Goal: Transaction & Acquisition: Book appointment/travel/reservation

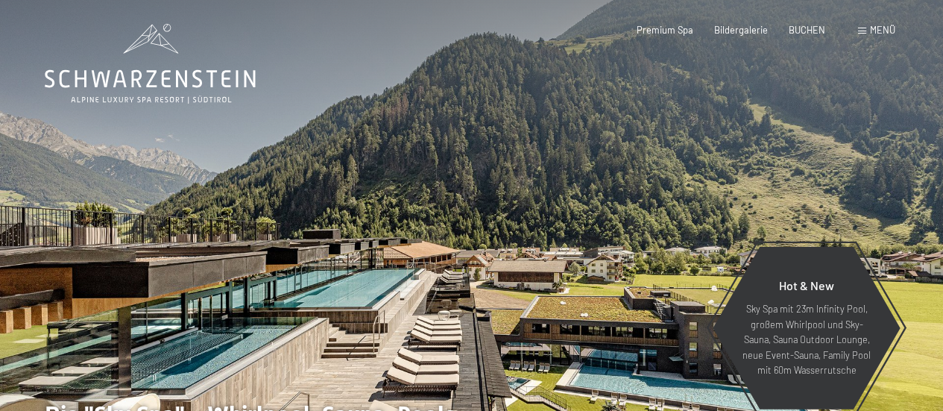
click at [864, 31] on span at bounding box center [862, 31] width 8 height 7
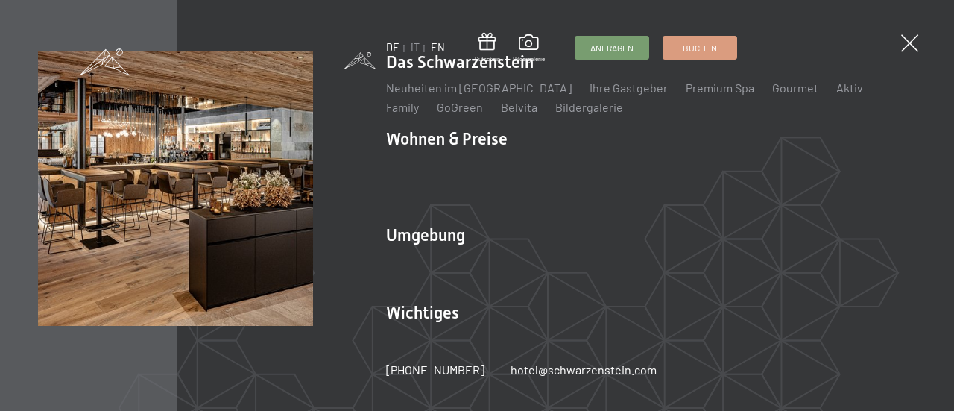
click at [437, 48] on link "EN" at bounding box center [438, 47] width 14 height 13
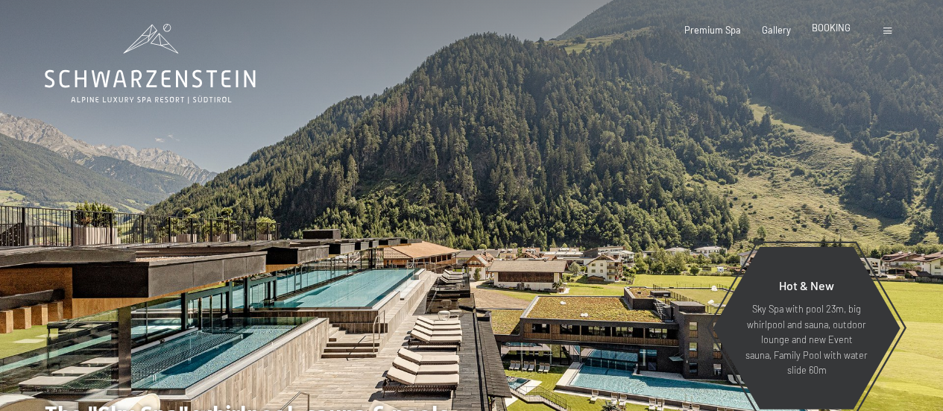
click at [825, 31] on span "BOOKING" at bounding box center [831, 28] width 39 height 12
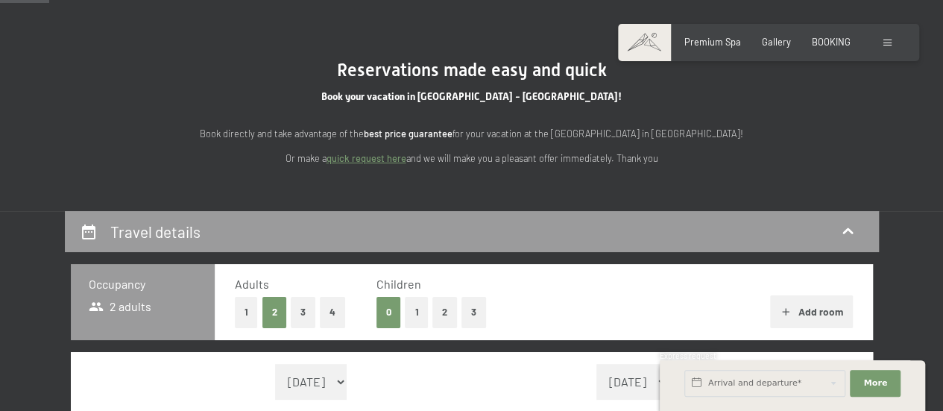
scroll to position [224, 0]
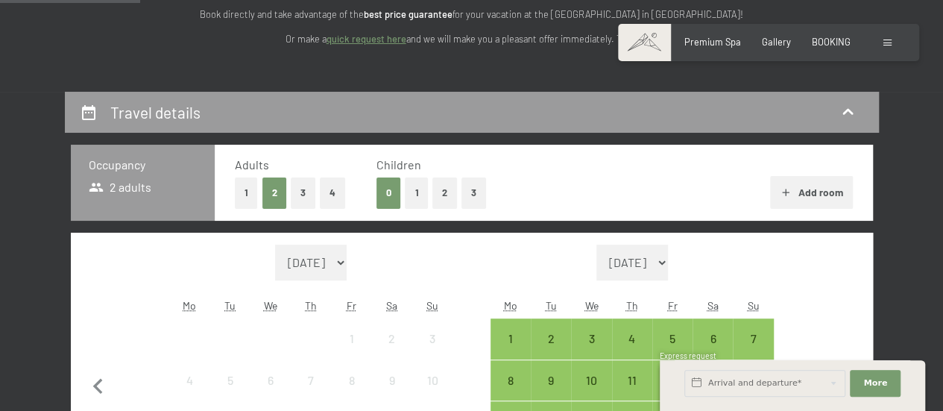
click at [416, 190] on button "1" at bounding box center [416, 192] width 23 height 31
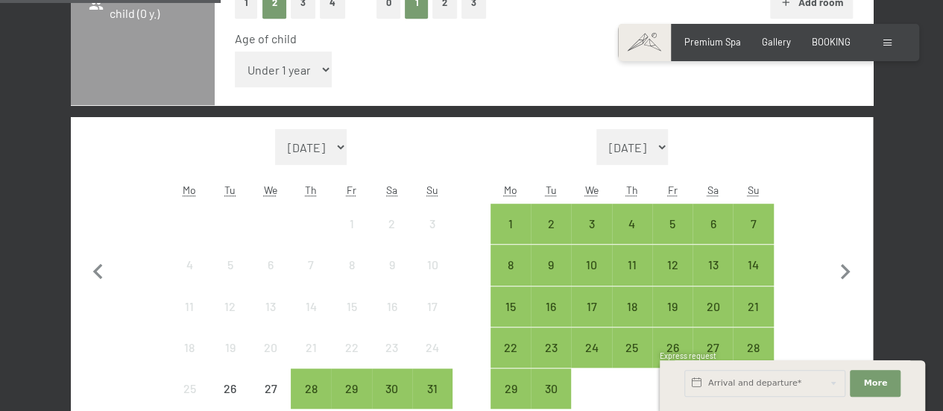
scroll to position [447, 0]
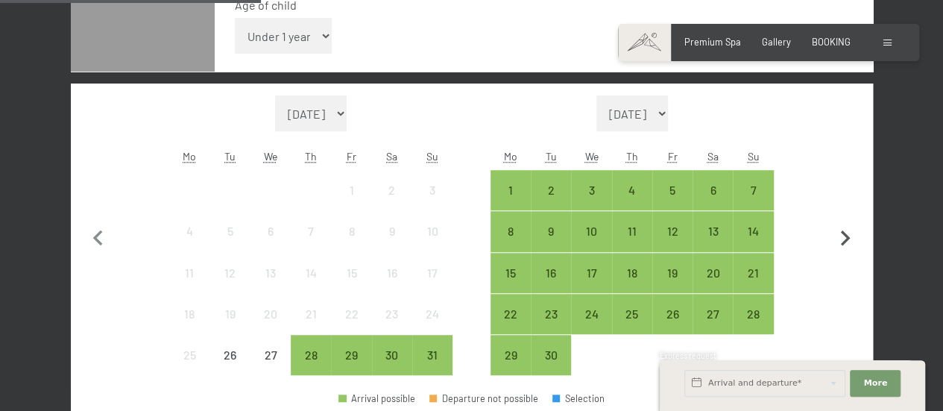
click at [831, 239] on icon "button" at bounding box center [845, 238] width 31 height 31
select select "[DATE]"
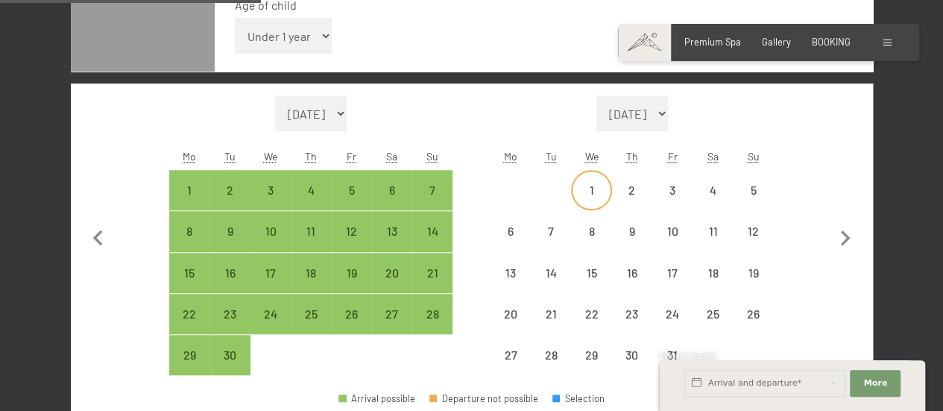
click at [587, 187] on div "1" at bounding box center [591, 202] width 37 height 37
select select "[DATE]"
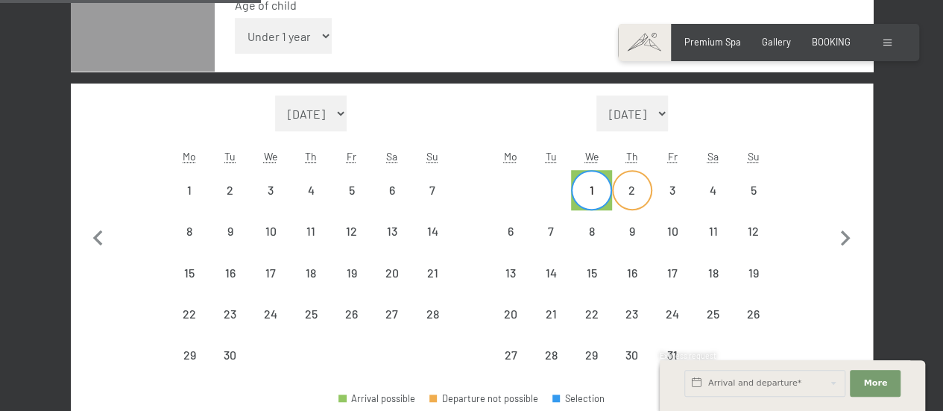
select select "[DATE]"
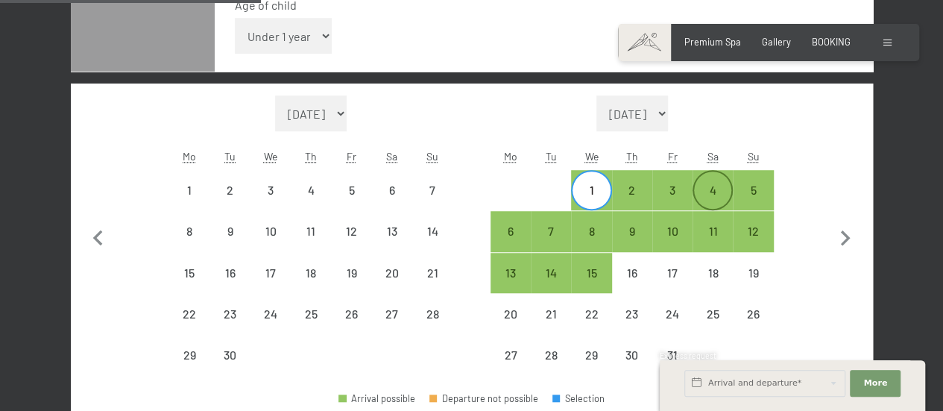
click at [710, 192] on div "4" at bounding box center [712, 202] width 37 height 37
select select "[DATE]"
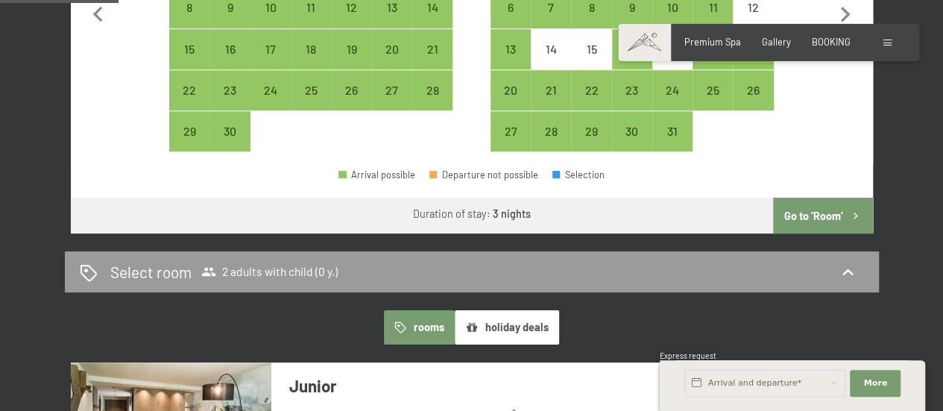
click at [810, 201] on button "Go to ‘Room’" at bounding box center [822, 216] width 99 height 36
select select "[DATE]"
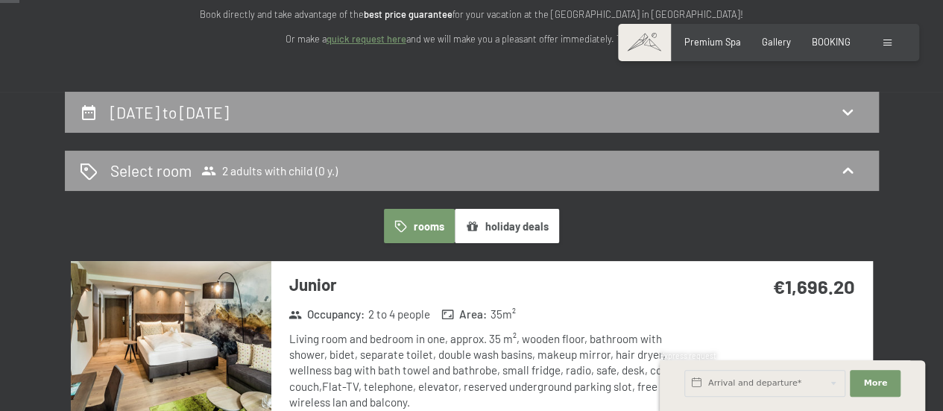
scroll to position [0, 0]
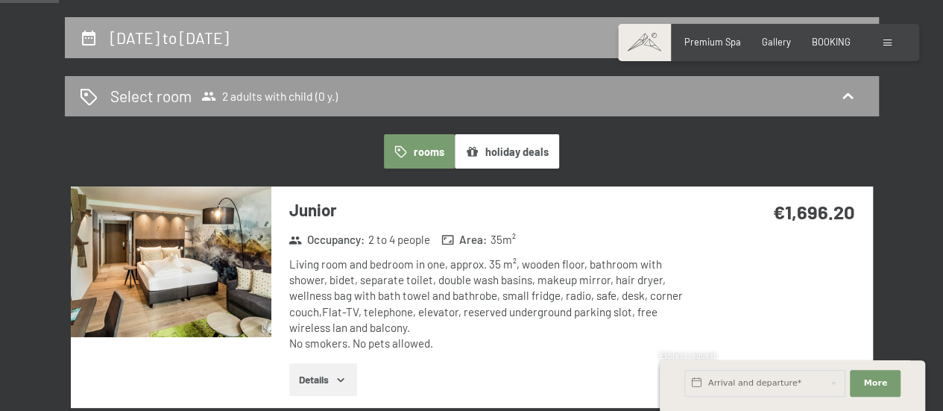
click at [277, 51] on div "[DATE] to [DATE]" at bounding box center [472, 37] width 814 height 41
select select "[DATE]"
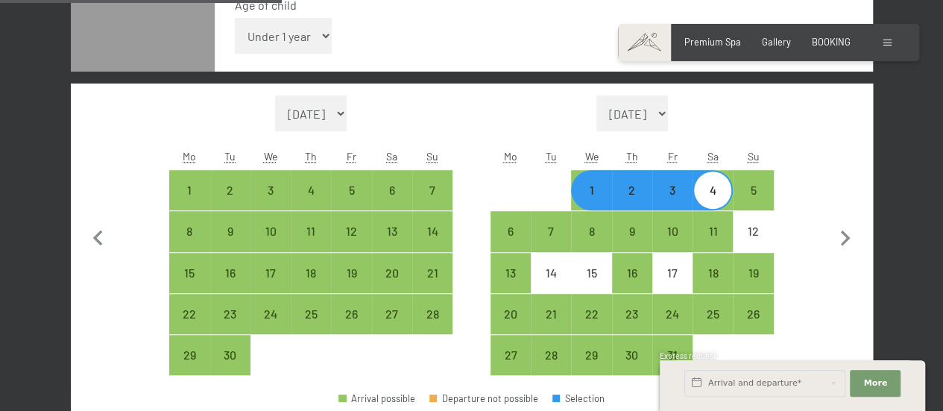
scroll to position [464, 0]
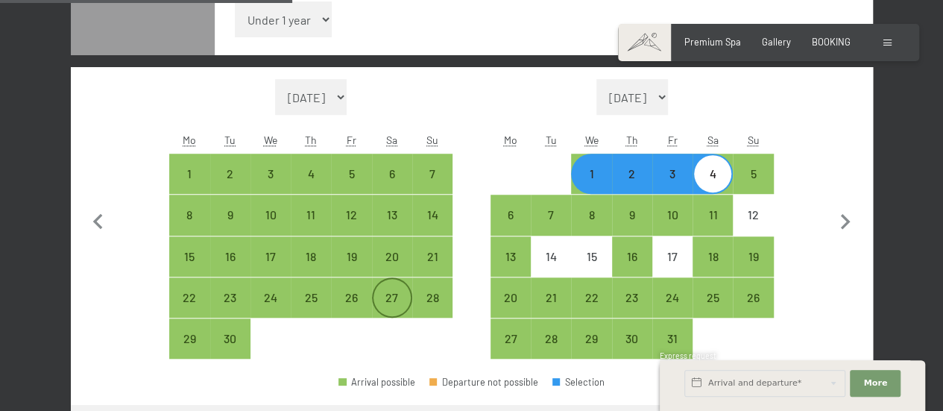
click at [383, 293] on div "27" at bounding box center [392, 309] width 37 height 37
select select "[DATE]"
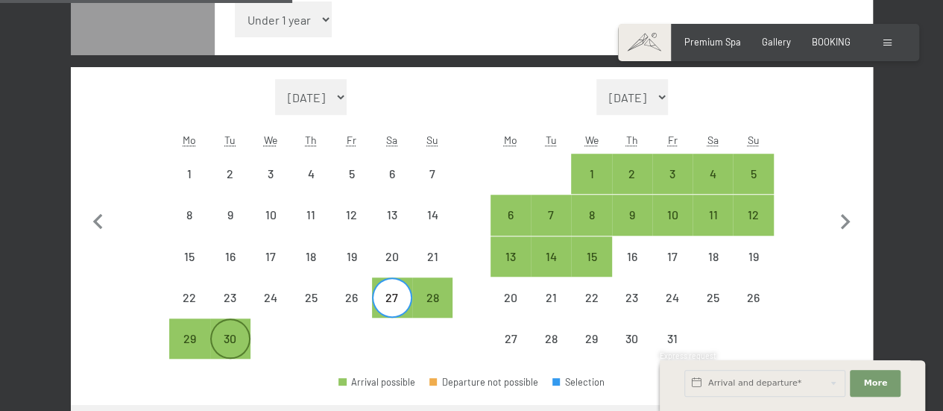
click at [233, 343] on div "30" at bounding box center [230, 351] width 37 height 37
select select "[DATE]"
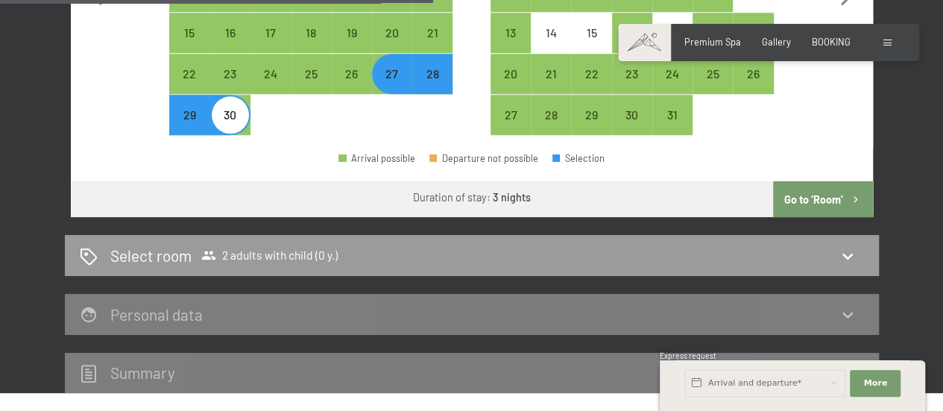
click at [786, 201] on button "Go to ‘Room’" at bounding box center [822, 199] width 99 height 36
select select "[DATE]"
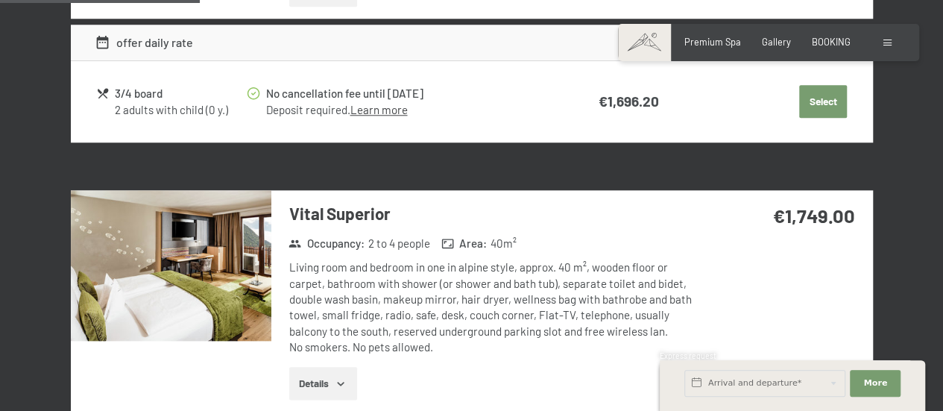
scroll to position [315, 0]
